Goal: Task Accomplishment & Management: Complete application form

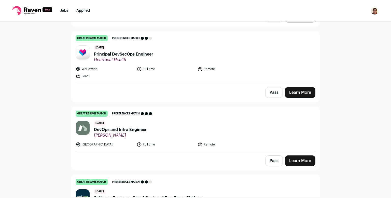
scroll to position [659, 0]
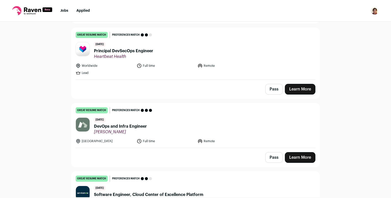
click at [300, 89] on link "Learn More" at bounding box center [300, 89] width 31 height 11
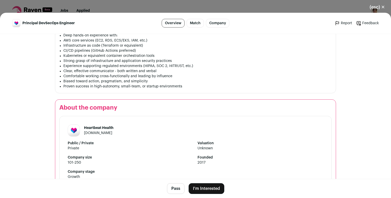
scroll to position [0, 0]
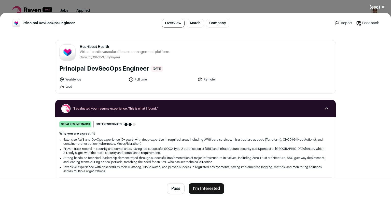
click at [202, 188] on button "I'm Interested" at bounding box center [206, 188] width 36 height 11
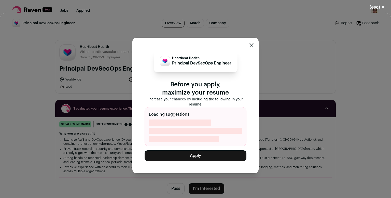
click at [253, 45] on icon "Close modal" at bounding box center [251, 45] width 4 height 4
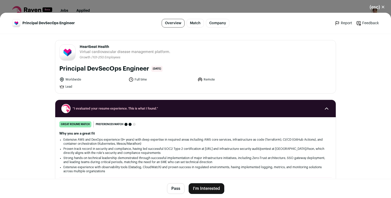
click at [379, 8] on button "(esc) ✕" at bounding box center [376, 7] width 27 height 11
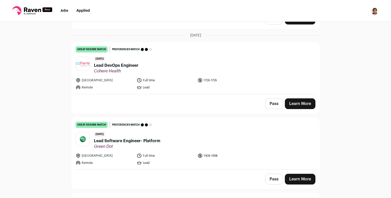
scroll to position [2280, 0]
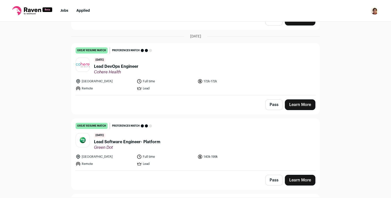
click at [306, 100] on link "Learn More" at bounding box center [300, 104] width 31 height 11
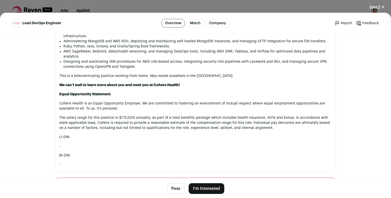
scroll to position [673, 0]
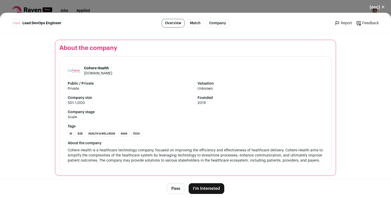
click at [209, 189] on button "I'm Interested" at bounding box center [206, 188] width 36 height 11
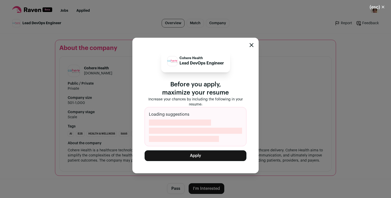
click at [216, 157] on button "Apply" at bounding box center [195, 155] width 102 height 11
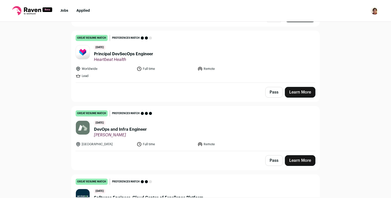
scroll to position [703, 0]
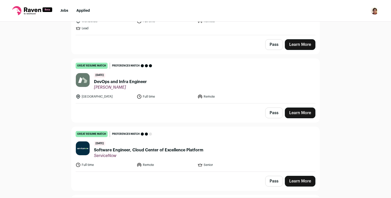
click at [297, 112] on link "Learn More" at bounding box center [300, 112] width 31 height 11
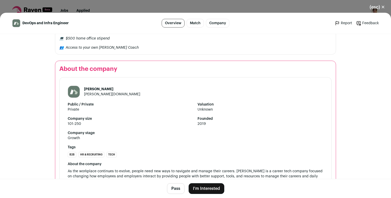
scroll to position [674, 0]
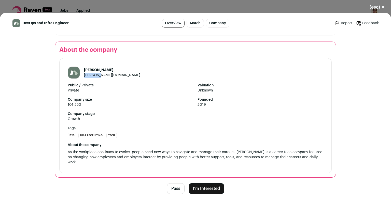
drag, startPoint x: 106, startPoint y: 75, endPoint x: 83, endPoint y: 77, distance: 23.0
click at [83, 77] on header "Mento mento.co" at bounding box center [195, 72] width 255 height 12
copy link "mento.co"
click at [372, 5] on button "(esc) ✕" at bounding box center [376, 7] width 27 height 11
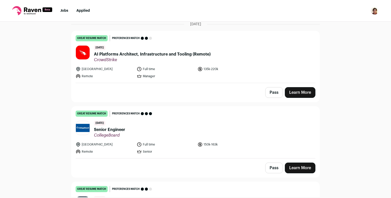
scroll to position [965, 0]
